Goal: Find specific page/section: Find specific page/section

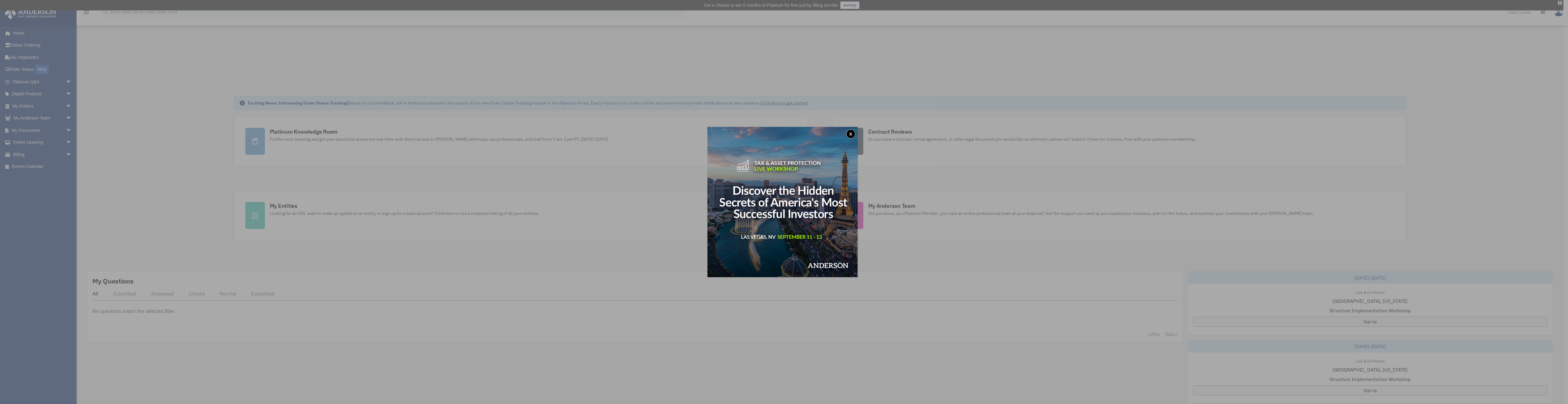
click at [855, 135] on button "x" at bounding box center [850, 133] width 9 height 9
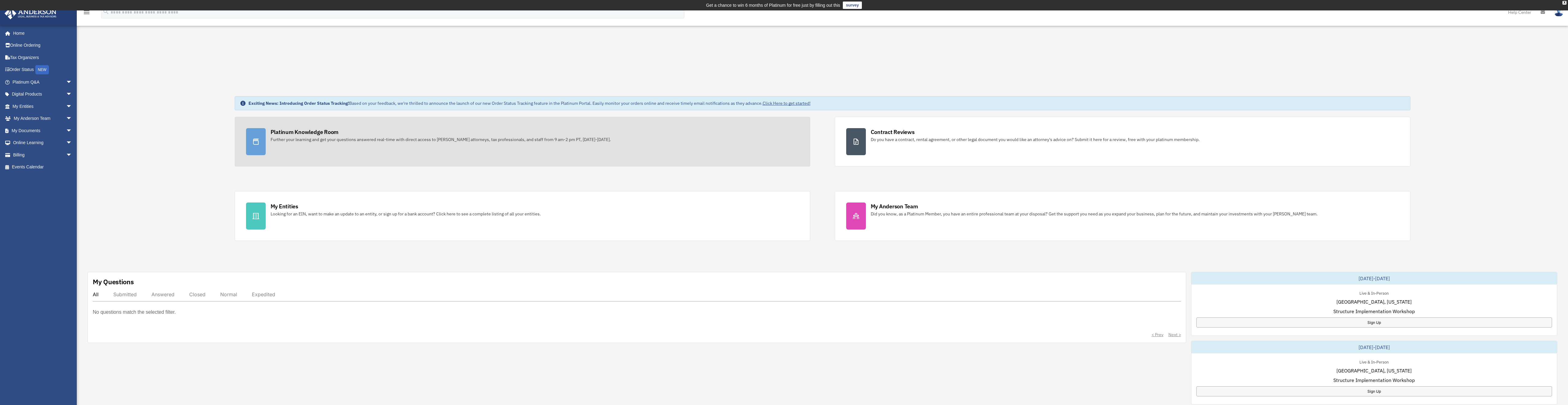
click at [294, 132] on div "Platinum Knowledge Room" at bounding box center [305, 132] width 68 height 8
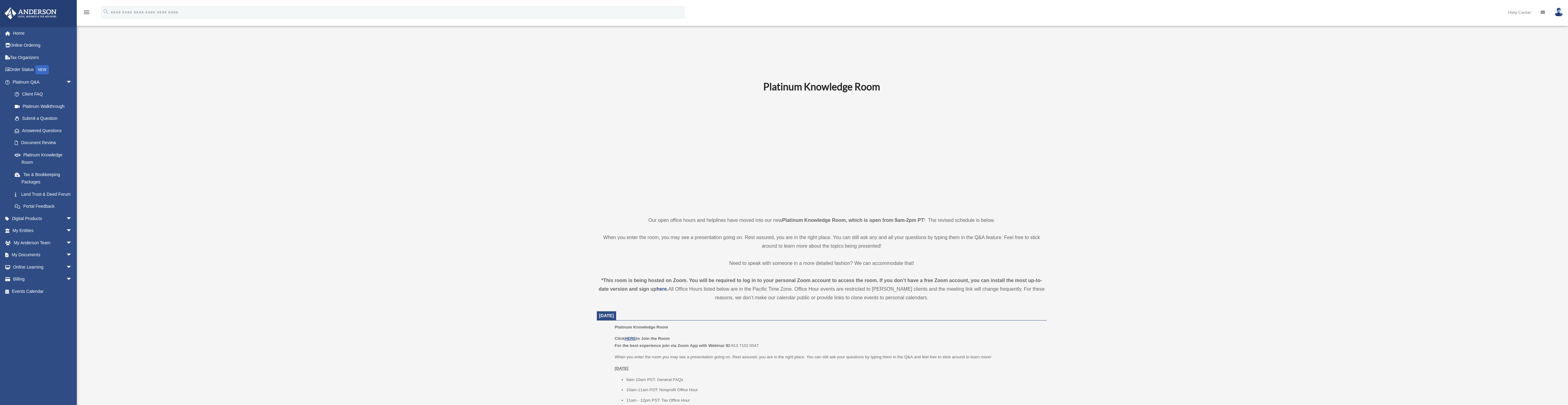
scroll to position [74, 0]
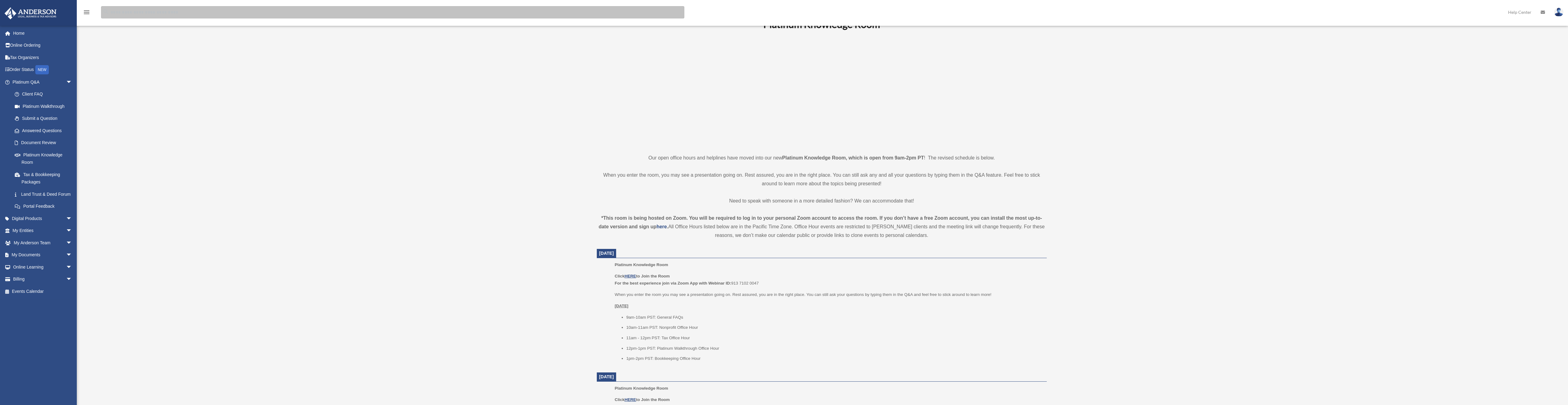
drag, startPoint x: 546, startPoint y: 16, endPoint x: 617, endPoint y: 75, distance: 92.3
click at [590, 46] on div "menu search Site Menu add [EMAIL_ADDRESS][DOMAIN_NAME] My Profile Reset Passwor…" at bounding box center [784, 404] width 1568 height 935
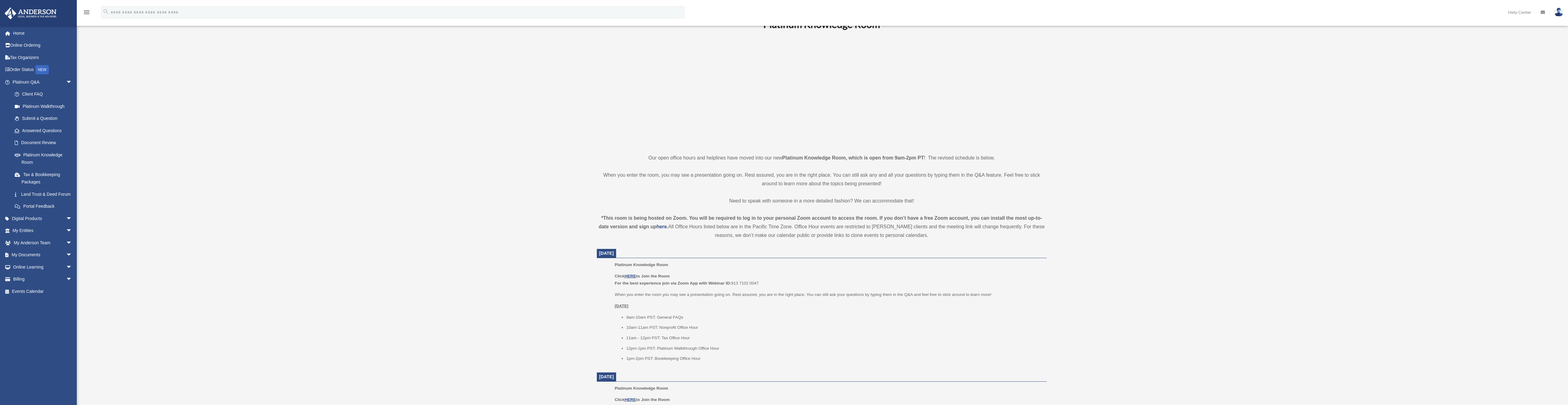
click at [1426, 61] on div "Platinum Knowledge Room [EMAIL_ADDRESS][DOMAIN_NAME] Sign Out [EMAIL_ADDRESS][D…" at bounding box center [784, 404] width 1568 height 809
drag, startPoint x: 733, startPoint y: 283, endPoint x: 763, endPoint y: 285, distance: 30.1
click at [763, 285] on p "Click HERE to Join the Room For the best experience join via Zoom App with Webi…" at bounding box center [829, 280] width 427 height 15
copy p "913 7102 0047"
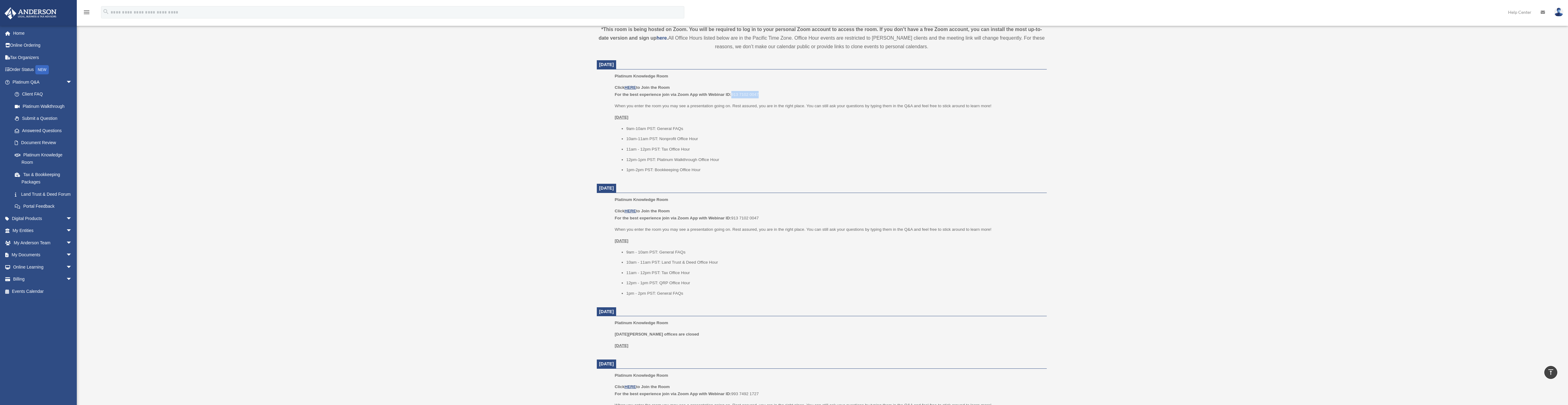
scroll to position [262, 0]
click at [634, 87] on u "HERE" at bounding box center [630, 88] width 12 height 5
